Goal: Task Accomplishment & Management: Complete application form

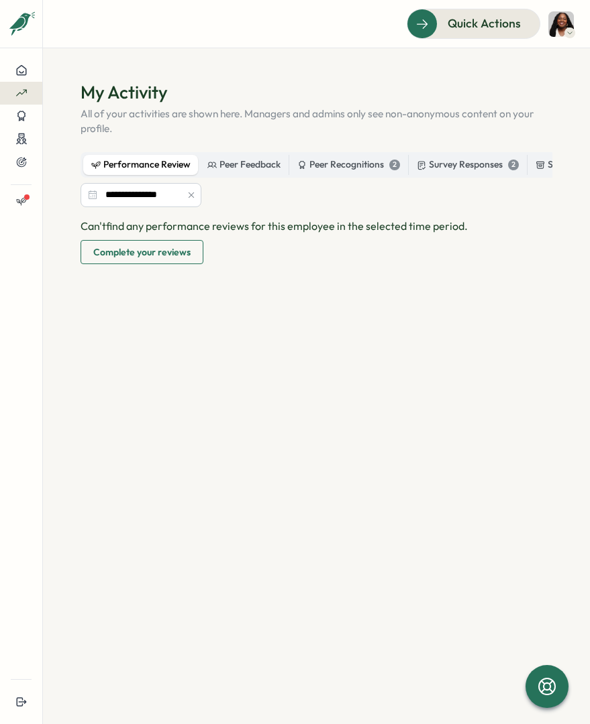
click at [138, 261] on span "Complete your reviews" at bounding box center [141, 252] width 97 height 23
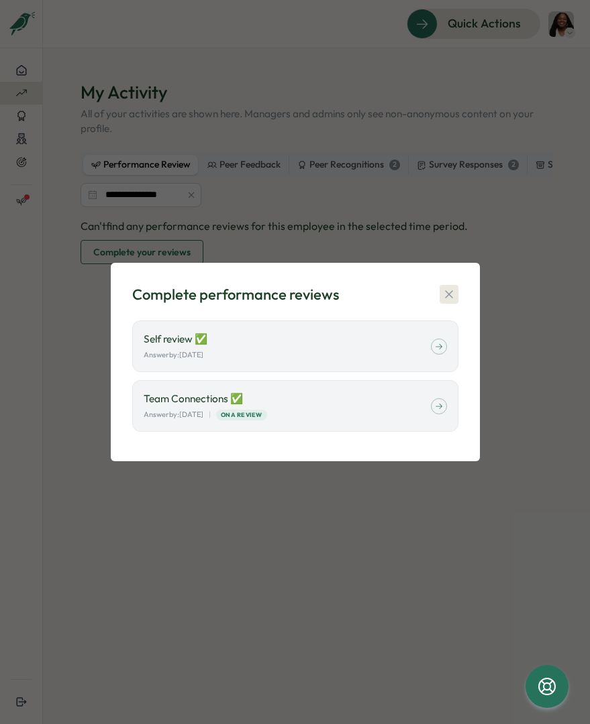
click at [447, 292] on icon "button" at bounding box center [448, 294] width 13 height 13
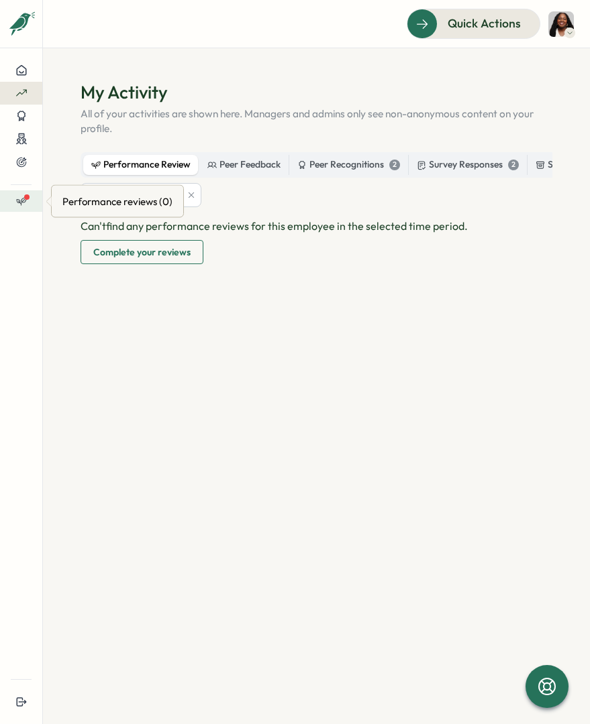
click at [18, 201] on icon at bounding box center [19, 202] width 3 height 3
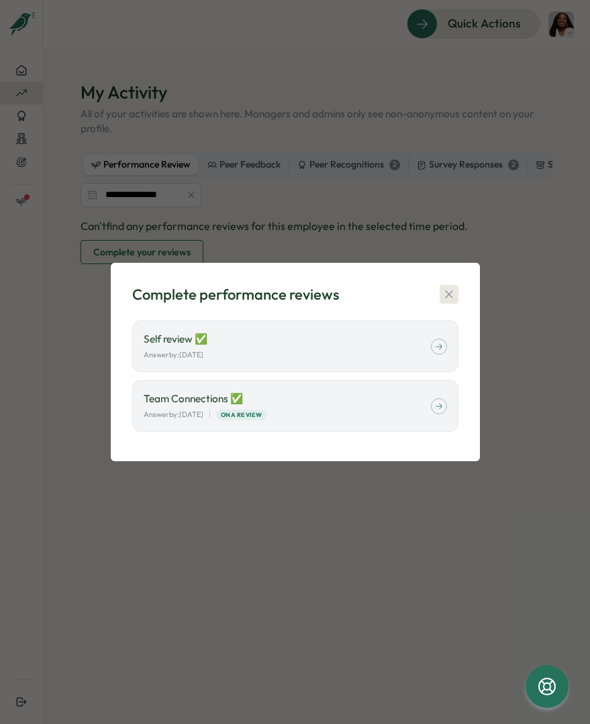
click at [447, 292] on icon "button" at bounding box center [448, 294] width 13 height 13
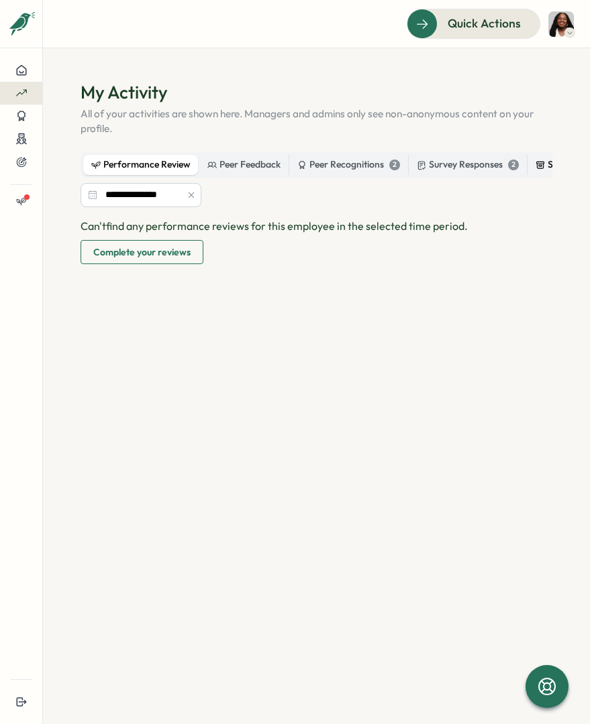
click at [535, 163] on label "Suggestions Raised" at bounding box center [580, 165] width 107 height 20
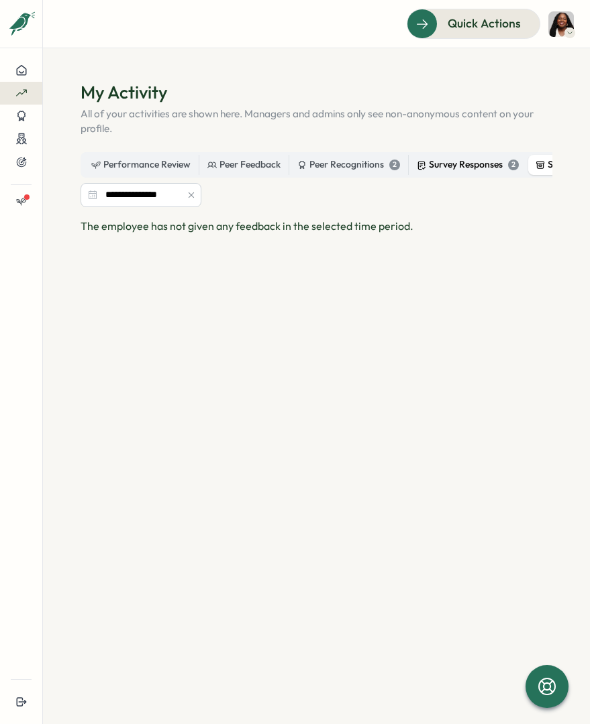
click at [486, 166] on div "Survey Responses 2" at bounding box center [468, 165] width 102 height 15
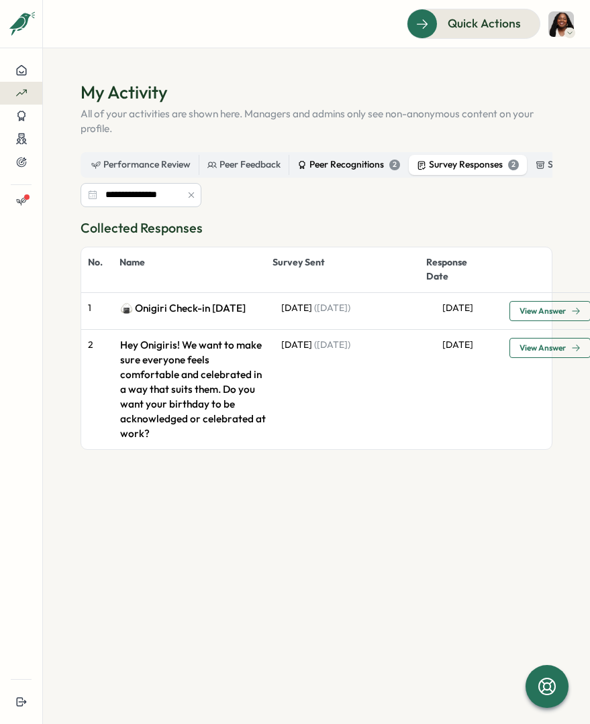
click at [348, 166] on div "Peer Recognitions 2" at bounding box center [348, 165] width 103 height 15
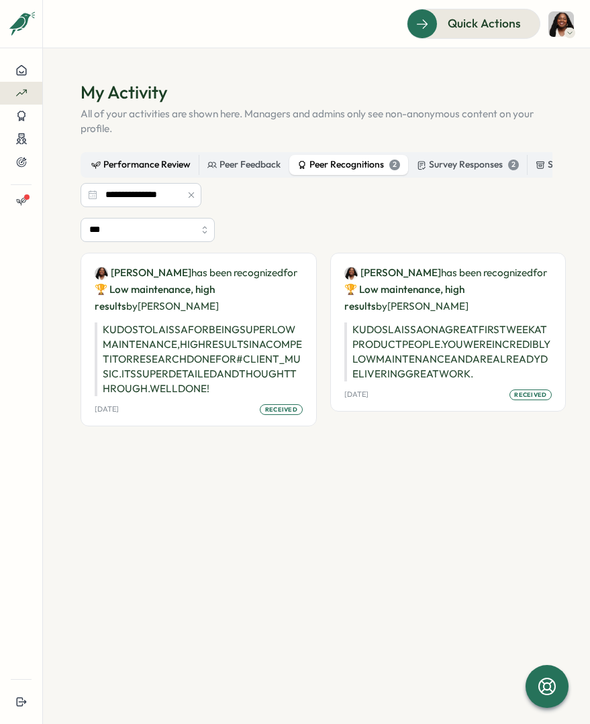
click at [136, 171] on div "Performance Review" at bounding box center [140, 165] width 99 height 15
